Goal: Task Accomplishment & Management: Use online tool/utility

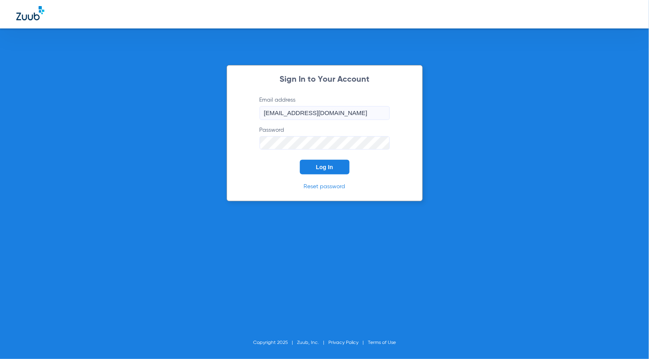
click at [320, 164] on button "Log In" at bounding box center [325, 167] width 50 height 15
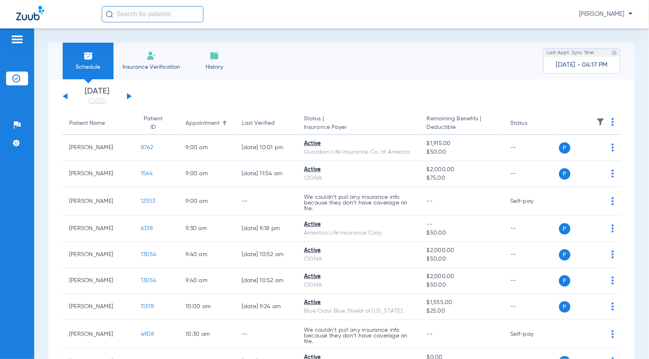
drag, startPoint x: 108, startPoint y: 102, endPoint x: 129, endPoint y: 166, distance: 67.8
click at [107, 100] on link "[DATE]" at bounding box center [97, 101] width 49 height 8
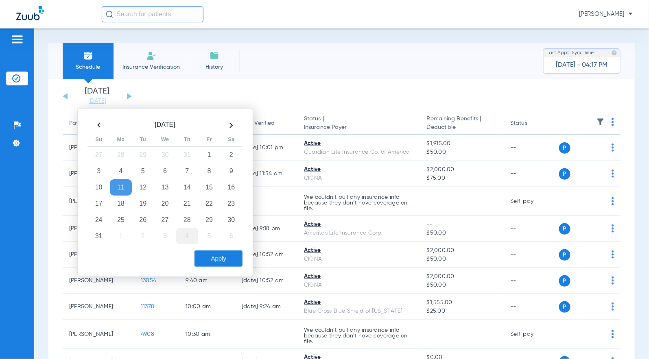
drag, startPoint x: 165, startPoint y: 190, endPoint x: 179, endPoint y: 231, distance: 43.0
click at [165, 190] on td "13" at bounding box center [165, 187] width 22 height 16
drag, startPoint x: 235, startPoint y: 256, endPoint x: 234, endPoint y: 261, distance: 4.8
click at [235, 256] on button "Apply" at bounding box center [218, 259] width 48 height 16
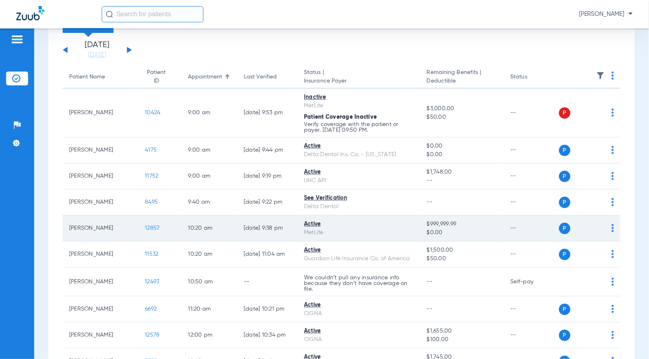
scroll to position [31, 0]
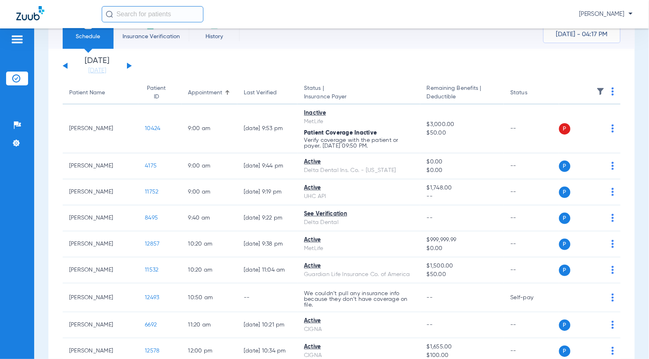
click at [131, 68] on div "[DATE] [DATE] [DATE] [DATE] [DATE] [DATE] [DATE] [DATE] [DATE] [DATE] [DATE] [D…" at bounding box center [97, 66] width 69 height 18
click at [130, 66] on button at bounding box center [129, 66] width 5 height 6
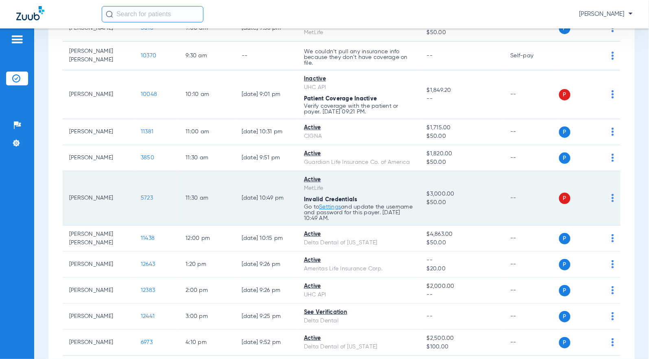
scroll to position [135, 0]
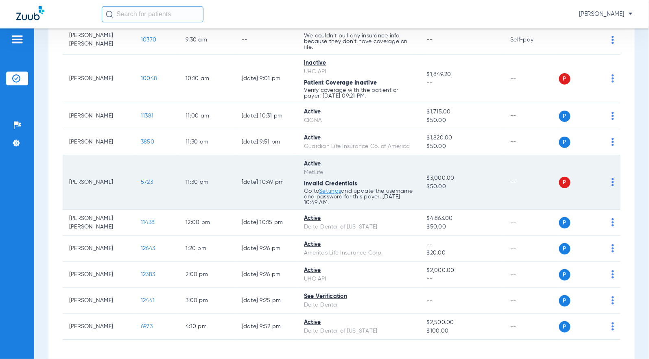
click at [141, 184] on span "5723" at bounding box center [147, 182] width 12 height 6
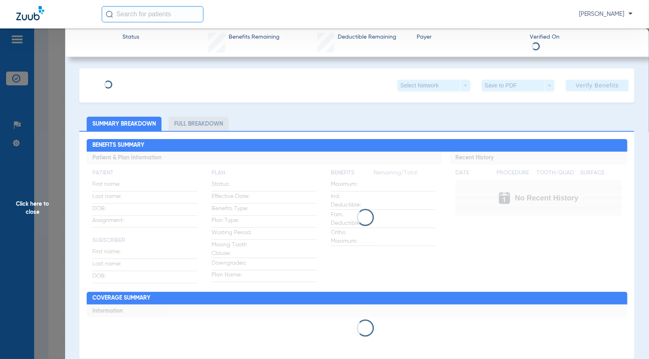
type input "[PERSON_NAME]"
type input "[DATE]"
type input "228614135"
type input "0139944"
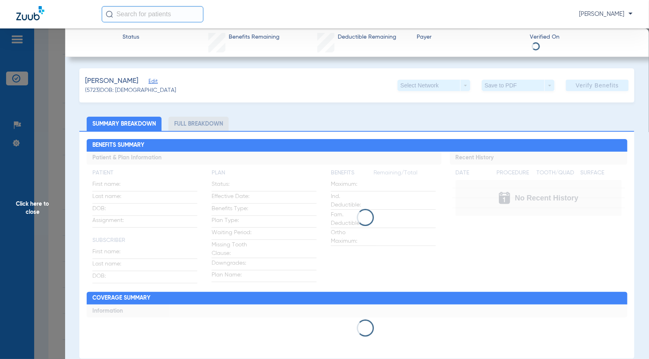
click at [156, 81] on span "Edit" at bounding box center [151, 83] width 7 height 8
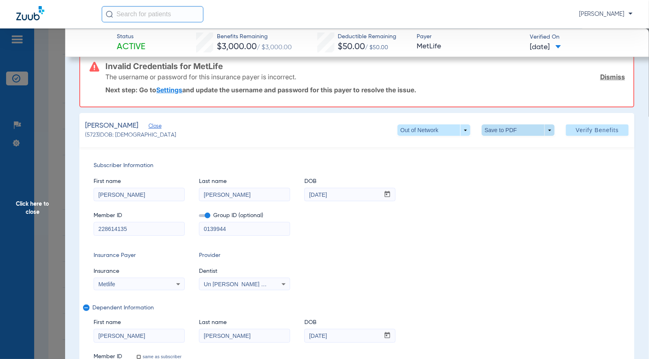
scroll to position [0, 0]
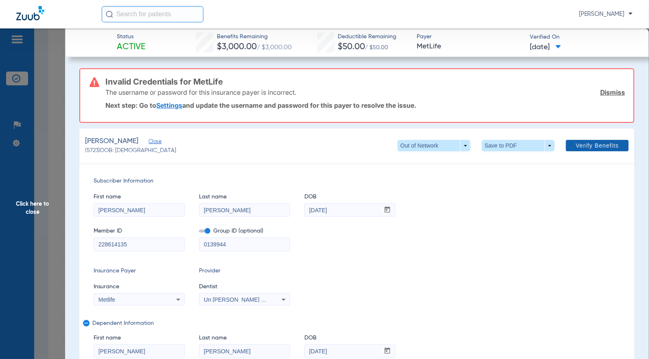
click at [588, 147] on span "Verify Benefits" at bounding box center [597, 145] width 43 height 7
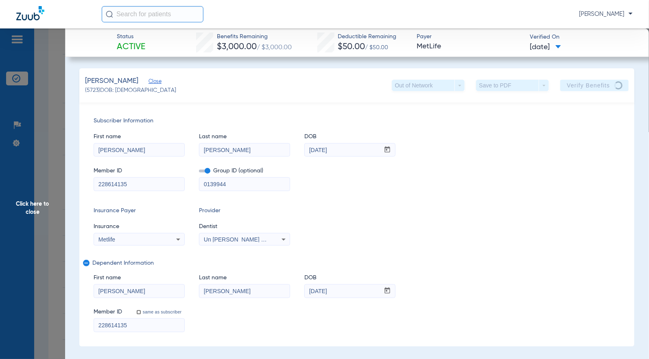
click at [562, 149] on div "First name [PERSON_NAME] name [PERSON_NAME] DOB mm / dd / yyyy [DATE]" at bounding box center [357, 140] width 526 height 31
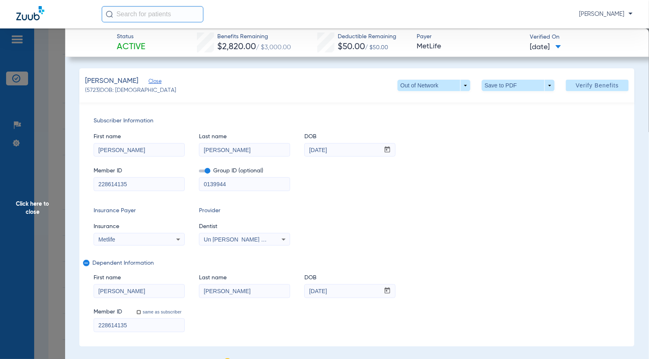
click at [342, 295] on input "[DATE]" at bounding box center [342, 291] width 75 height 13
click at [60, 163] on span "Click here to close" at bounding box center [32, 207] width 65 height 359
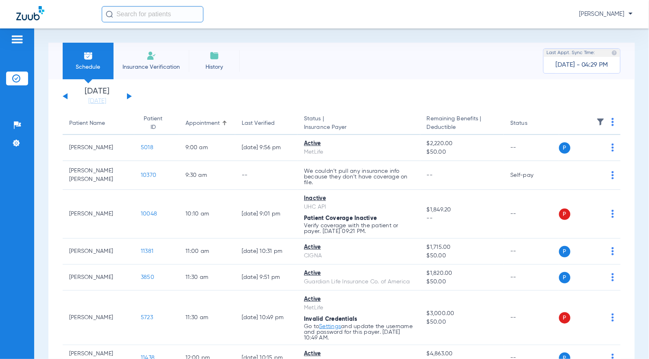
click at [109, 106] on div "[DATE] [DATE] [DATE] [DATE] [DATE] [DATE] [DATE] [DATE] [DATE] [DATE] [DATE] [D…" at bounding box center [341, 296] width 586 height 434
click at [108, 104] on div "[DATE] [DATE] [DATE] [DATE] [DATE] [DATE] [DATE] [DATE] [DATE] [DATE] [DATE] [D…" at bounding box center [341, 296] width 586 height 434
click at [108, 104] on link "[DATE]" at bounding box center [97, 101] width 49 height 8
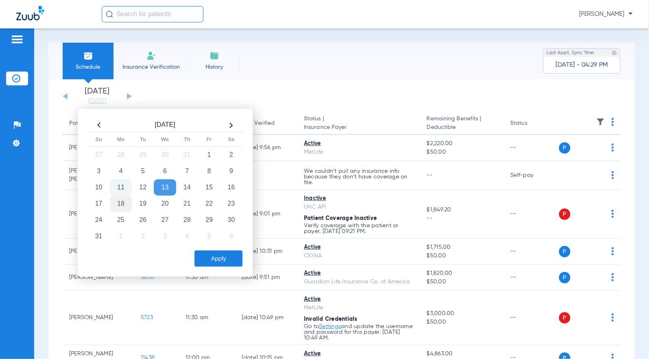
click at [116, 205] on td "18" at bounding box center [121, 204] width 22 height 16
click at [221, 260] on button "Apply" at bounding box center [218, 259] width 48 height 16
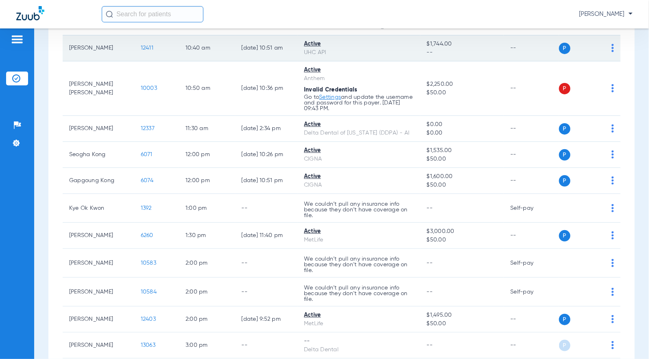
scroll to position [181, 0]
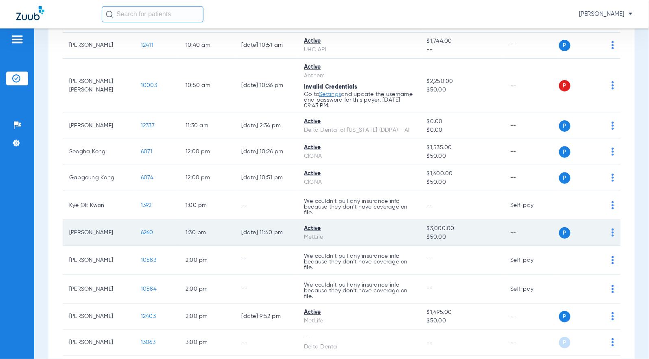
click at [141, 234] on span "6260" at bounding box center [147, 233] width 13 height 6
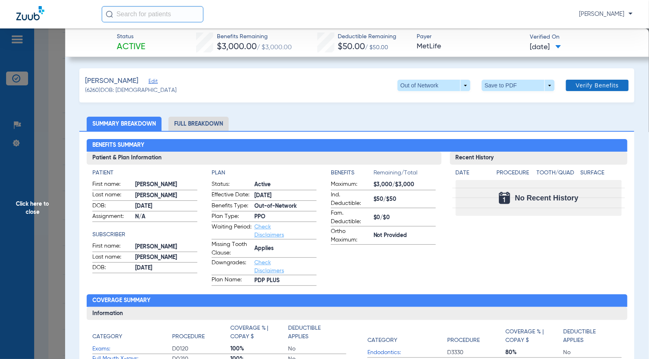
click at [598, 88] on span "Verify Benefits" at bounding box center [597, 85] width 43 height 7
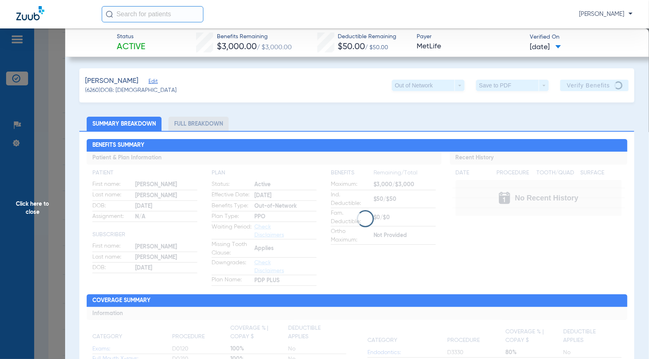
click at [415, 269] on app-loading-indicator at bounding box center [357, 219] width 541 height 134
click at [409, 212] on div at bounding box center [357, 218] width 541 height 17
click at [380, 140] on h2 "Benefits Summary" at bounding box center [357, 145] width 541 height 13
drag, startPoint x: 412, startPoint y: 140, endPoint x: 397, endPoint y: 157, distance: 22.8
click at [412, 140] on h2 "Benefits Summary" at bounding box center [357, 145] width 541 height 13
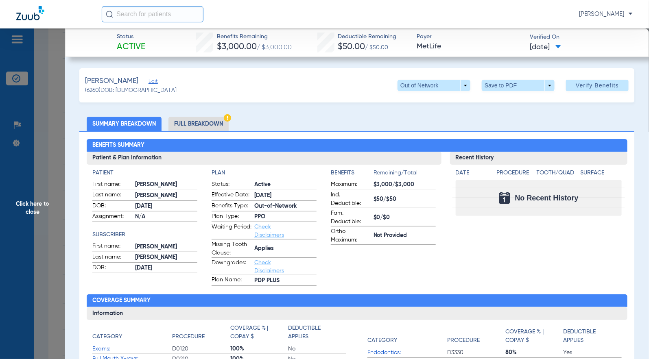
drag, startPoint x: 607, startPoint y: 168, endPoint x: 613, endPoint y: 170, distance: 6.3
click at [607, 169] on h4 "Surface" at bounding box center [601, 173] width 41 height 9
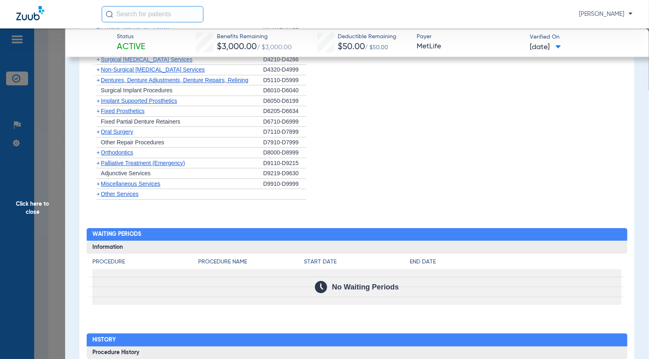
scroll to position [1059, 0]
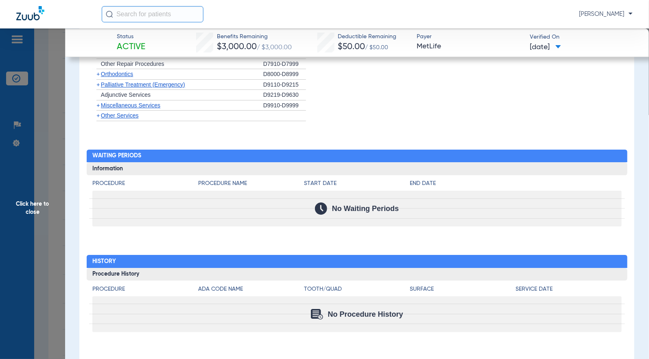
click at [557, 99] on li "+ Adjunctive Services D9219-D9630" at bounding box center [356, 95] width 529 height 11
click at [444, 212] on div "No Waiting Periods" at bounding box center [356, 209] width 529 height 36
click at [392, 151] on h2 "Waiting Periods" at bounding box center [357, 156] width 541 height 13
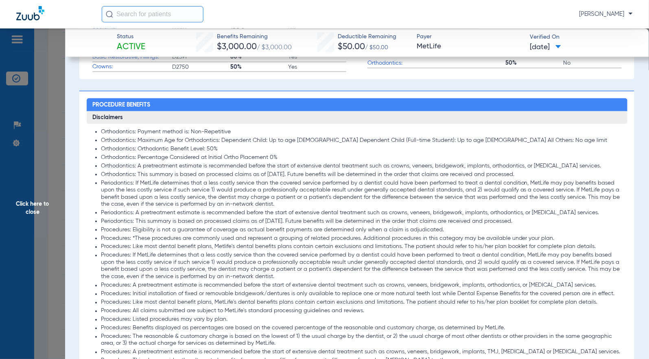
scroll to position [290, 0]
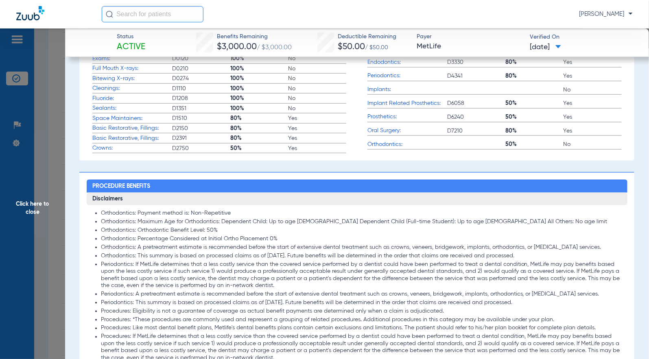
click at [13, 173] on span "Click here to close" at bounding box center [32, 207] width 65 height 359
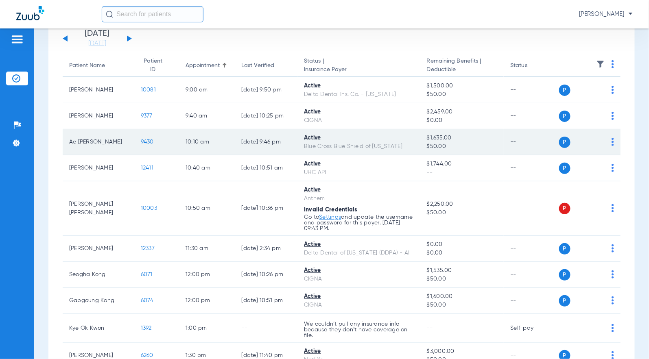
scroll to position [0, 0]
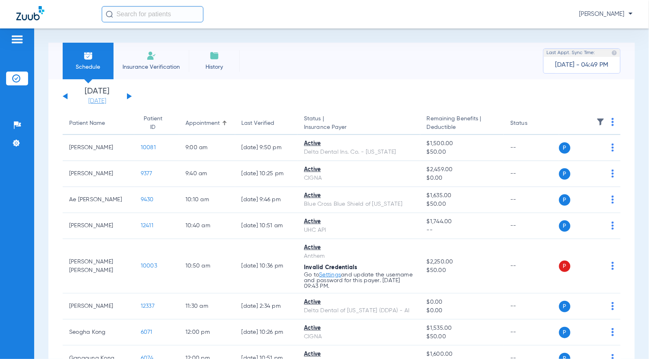
click at [106, 104] on link "[DATE]" at bounding box center [97, 101] width 49 height 8
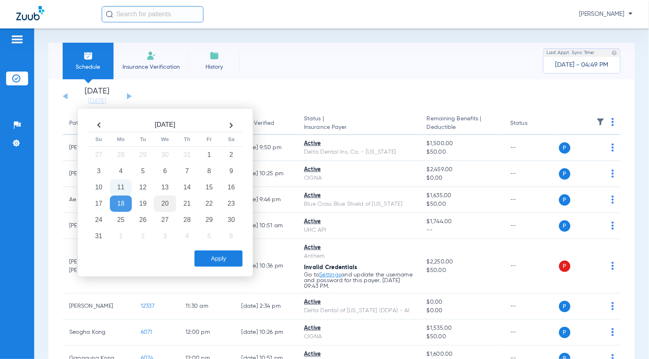
drag, startPoint x: 161, startPoint y: 202, endPoint x: 173, endPoint y: 210, distance: 14.1
click at [161, 202] on td "20" at bounding box center [165, 204] width 22 height 16
click at [233, 257] on button "Apply" at bounding box center [218, 259] width 48 height 16
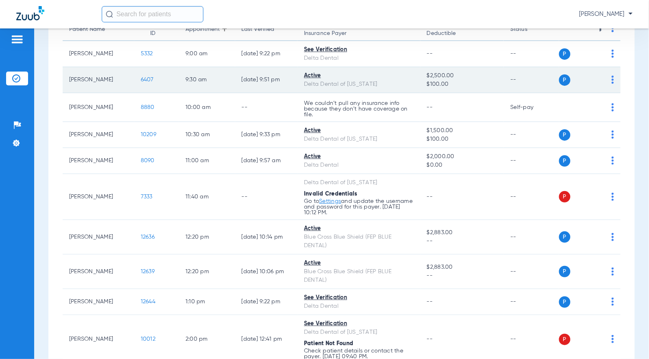
scroll to position [135, 0]
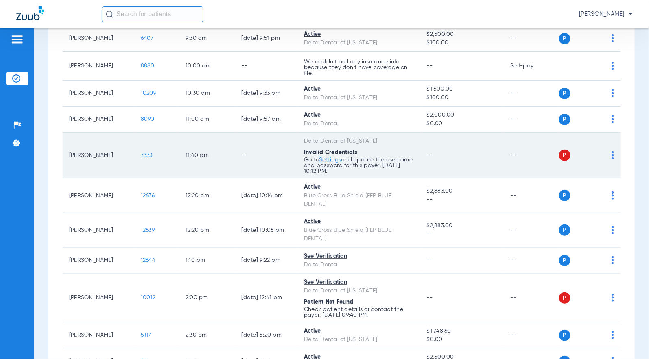
click at [141, 158] on span "7333" at bounding box center [147, 156] width 12 height 6
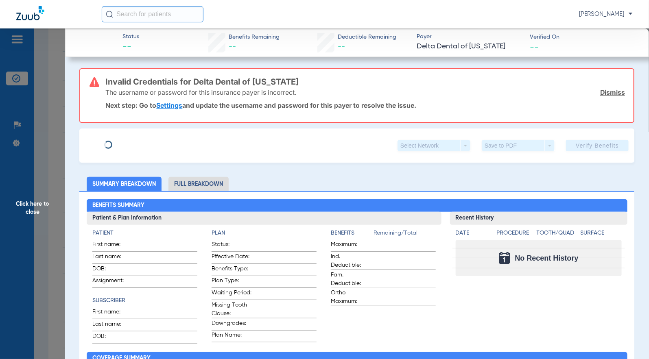
type input "[PERSON_NAME]"
type input "[DATE]"
type input "22785899W"
type input "80000001"
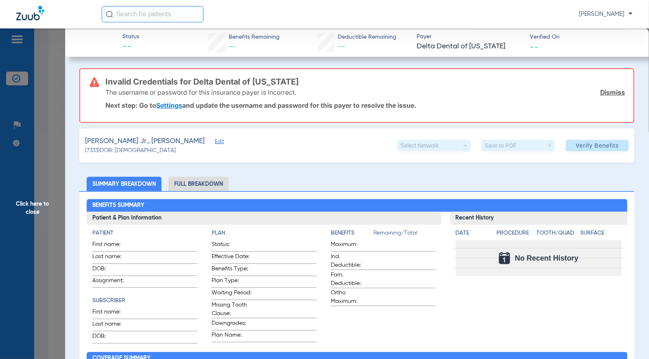
click at [215, 143] on span "Edit" at bounding box center [218, 143] width 7 height 8
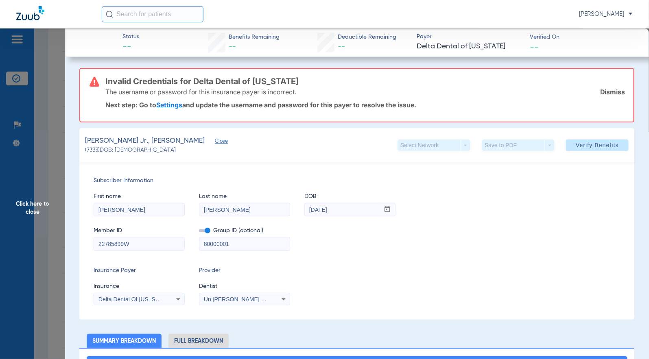
scroll to position [0, 0]
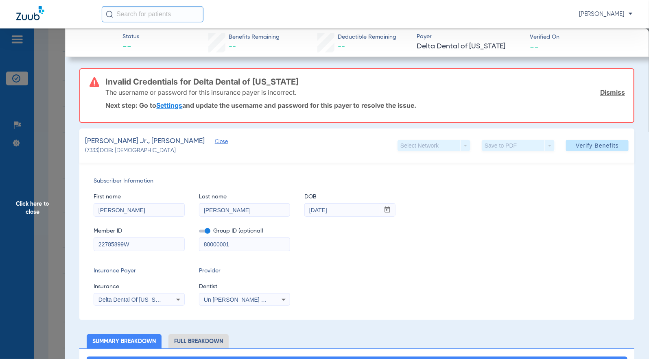
click at [205, 228] on label at bounding box center [204, 231] width 11 height 9
click at [199, 233] on input "checkbox" at bounding box center [199, 233] width 0 height 0
click at [205, 230] on span at bounding box center [204, 231] width 11 height 3
click at [199, 233] on input "checkbox" at bounding box center [199, 233] width 0 height 0
drag, startPoint x: 216, startPoint y: 208, endPoint x: 404, endPoint y: 199, distance: 188.2
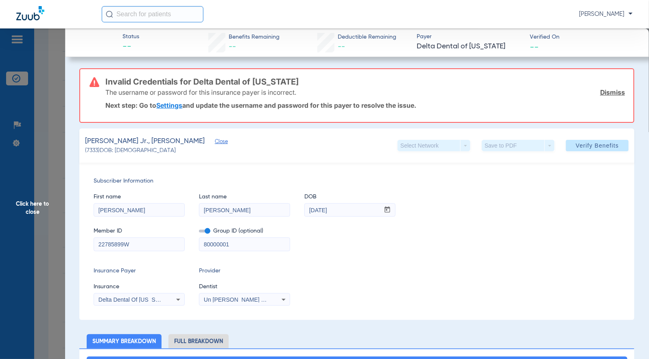
click at [404, 199] on div "First name [PERSON_NAME] name [PERSON_NAME] DOB mm / dd / yyyy [DATE]" at bounding box center [357, 201] width 526 height 31
click at [581, 147] on span "Verify Benefits" at bounding box center [597, 145] width 43 height 7
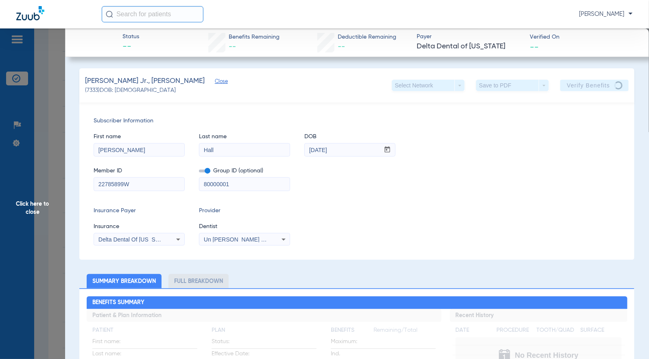
click at [249, 117] on span "Subscriber Information" at bounding box center [357, 121] width 526 height 9
click at [205, 172] on span at bounding box center [204, 171] width 11 height 3
click at [199, 173] on input "checkbox" at bounding box center [199, 173] width 0 height 0
click at [237, 145] on input "Hall" at bounding box center [244, 150] width 90 height 13
type input "[PERSON_NAME]"
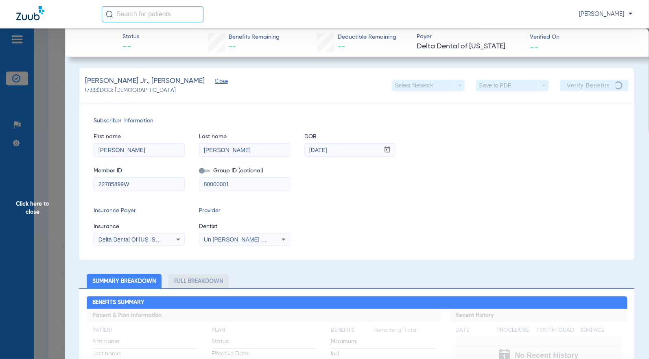
click at [255, 147] on input "[PERSON_NAME]" at bounding box center [244, 150] width 90 height 13
click at [343, 176] on div "Member ID 22785899W Group ID (optional) 80000001" at bounding box center [357, 174] width 526 height 31
click at [289, 195] on div "Subscriber Information First name [PERSON_NAME] name [PERSON_NAME] DOB mm / dd …" at bounding box center [356, 181] width 555 height 157
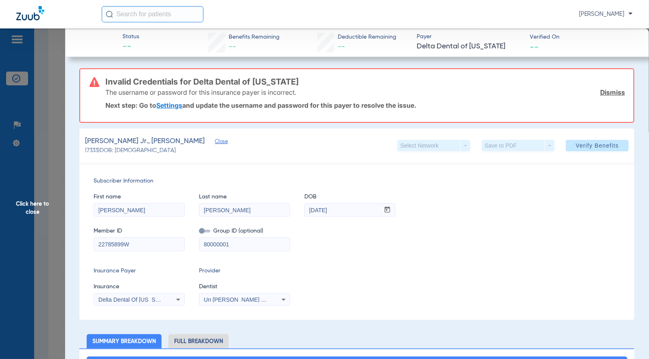
click at [239, 246] on input "80000001" at bounding box center [244, 244] width 90 height 13
click at [574, 139] on span at bounding box center [597, 146] width 63 height 20
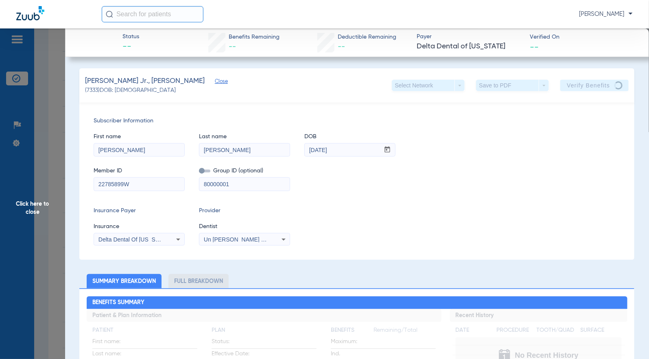
drag, startPoint x: 45, startPoint y: 155, endPoint x: 50, endPoint y: 156, distance: 4.5
click at [49, 155] on span "Click here to close" at bounding box center [32, 207] width 65 height 359
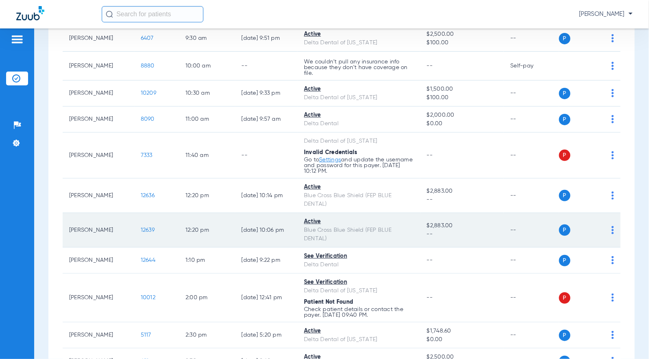
click at [141, 229] on span "12639" at bounding box center [148, 230] width 14 height 6
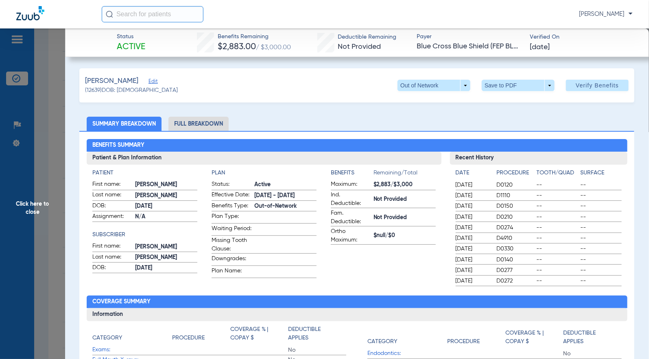
click at [153, 83] on span "Edit" at bounding box center [151, 83] width 7 height 8
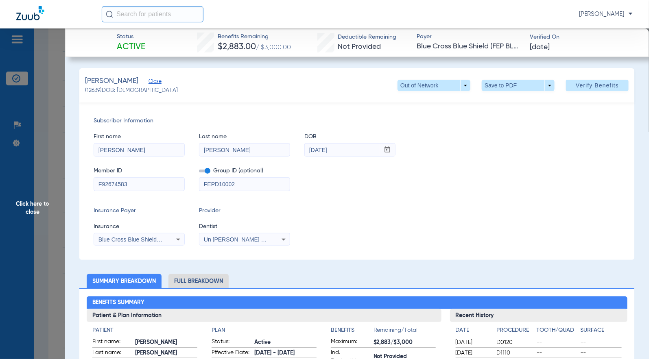
click at [173, 239] on icon at bounding box center [178, 240] width 10 height 10
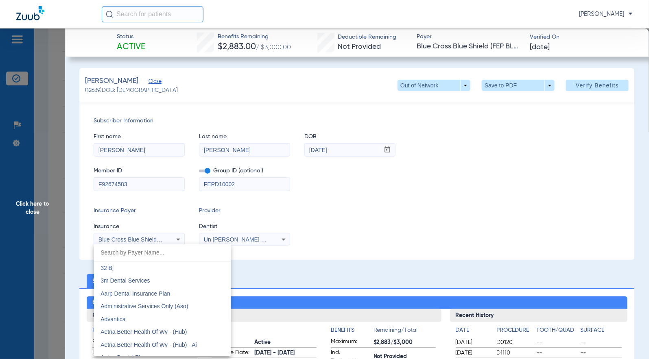
scroll to position [443, 0]
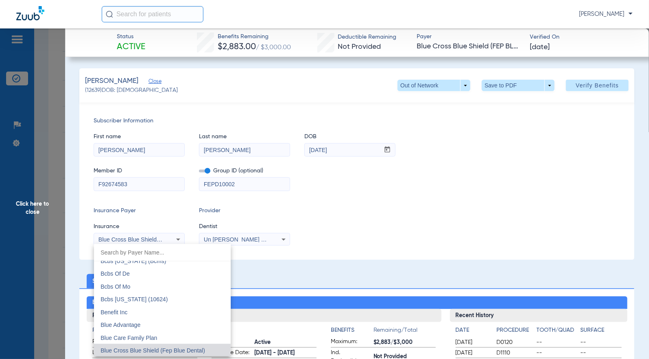
click at [391, 231] on div at bounding box center [324, 179] width 649 height 359
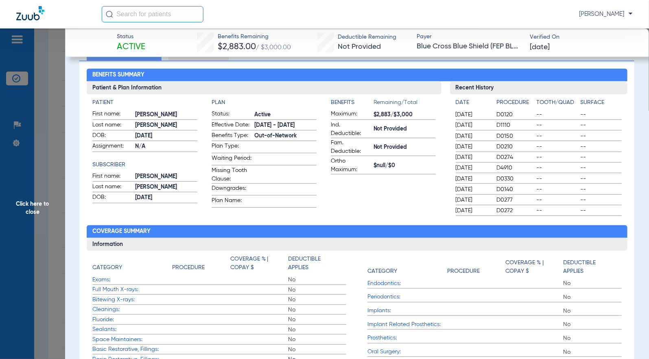
scroll to position [226, 0]
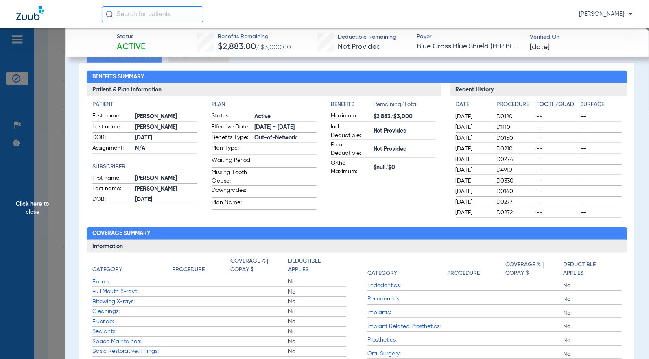
drag, startPoint x: 217, startPoint y: 50, endPoint x: 206, endPoint y: 66, distance: 19.4
click at [240, 50] on span "$2,883.00" at bounding box center [237, 47] width 38 height 9
copy span "2,883"
click at [304, 223] on div "Benefits Summary Patient & Plan Information Patient First name: [PERSON_NAME] L…" at bounding box center [356, 223] width 555 height 321
click at [190, 255] on div "Category Procedure Coverage % | Copay $ Deductible Applies Exams: No Full Mouth…" at bounding box center [357, 315] width 541 height 124
